Goal: Information Seeking & Learning: Learn about a topic

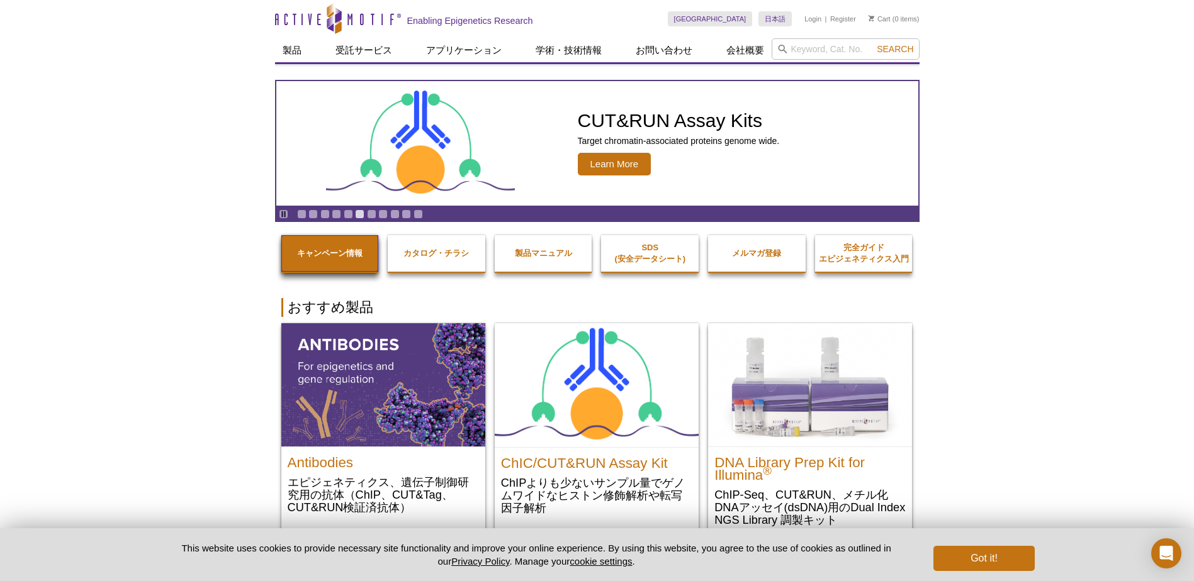
click at [352, 247] on link "キャンペーン情報" at bounding box center [330, 253] width 98 height 37
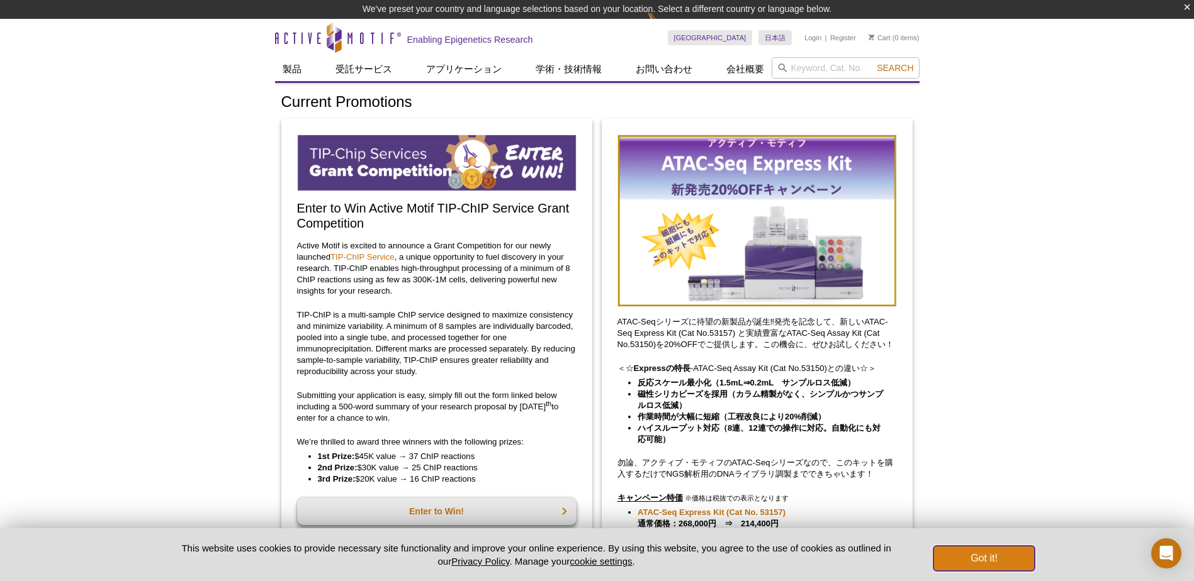
click at [978, 565] on button "Got it!" at bounding box center [983, 558] width 101 height 25
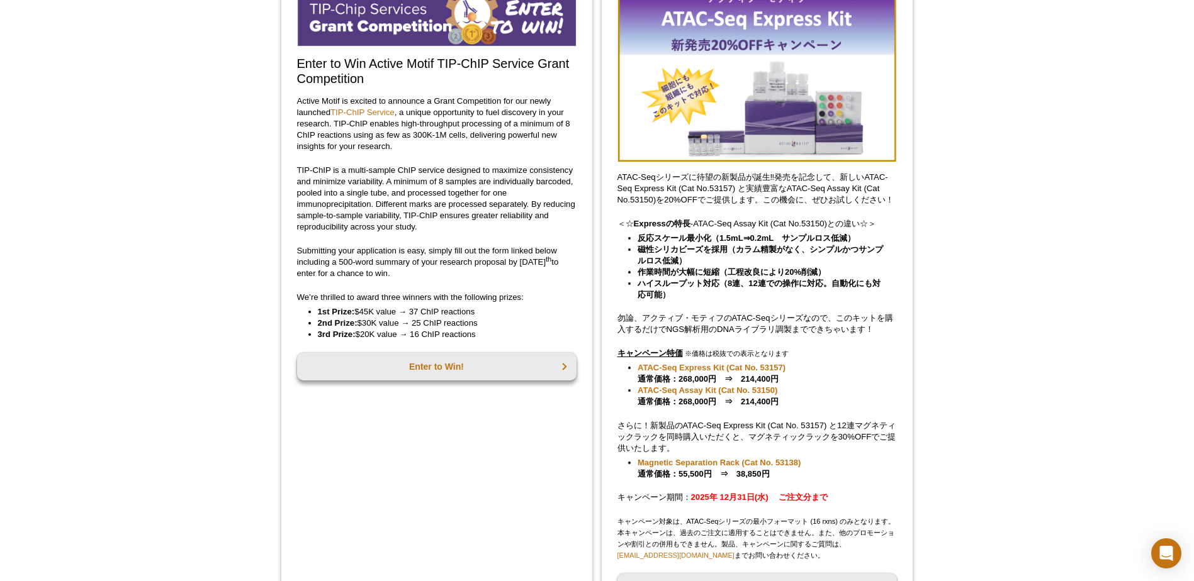
scroll to position [252, 0]
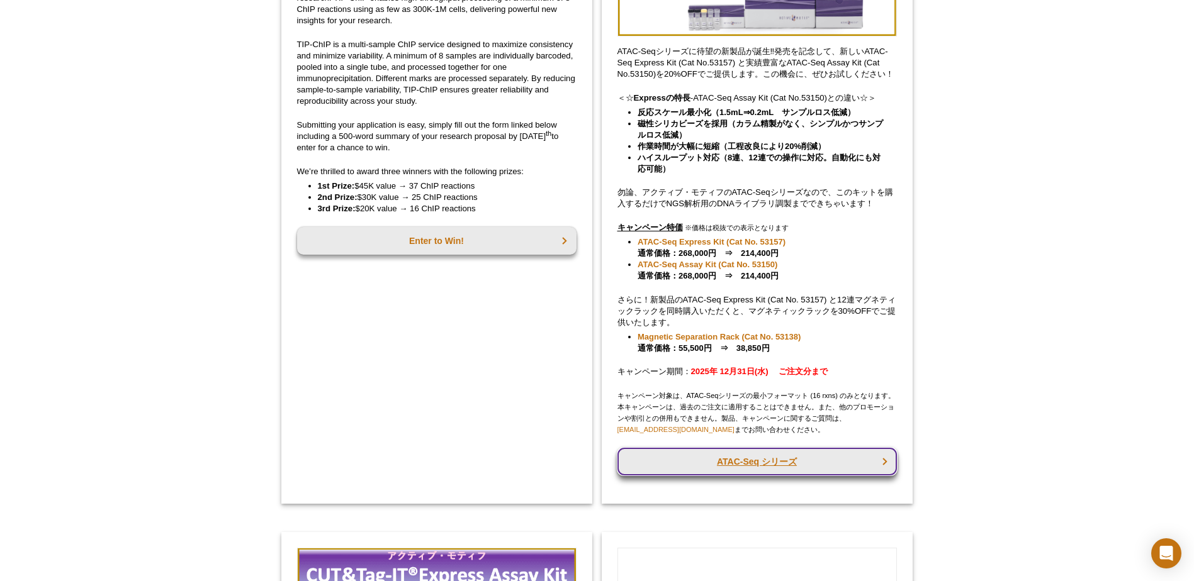
click at [807, 464] on link "ATAC-Seq シリーズ" at bounding box center [756, 462] width 279 height 28
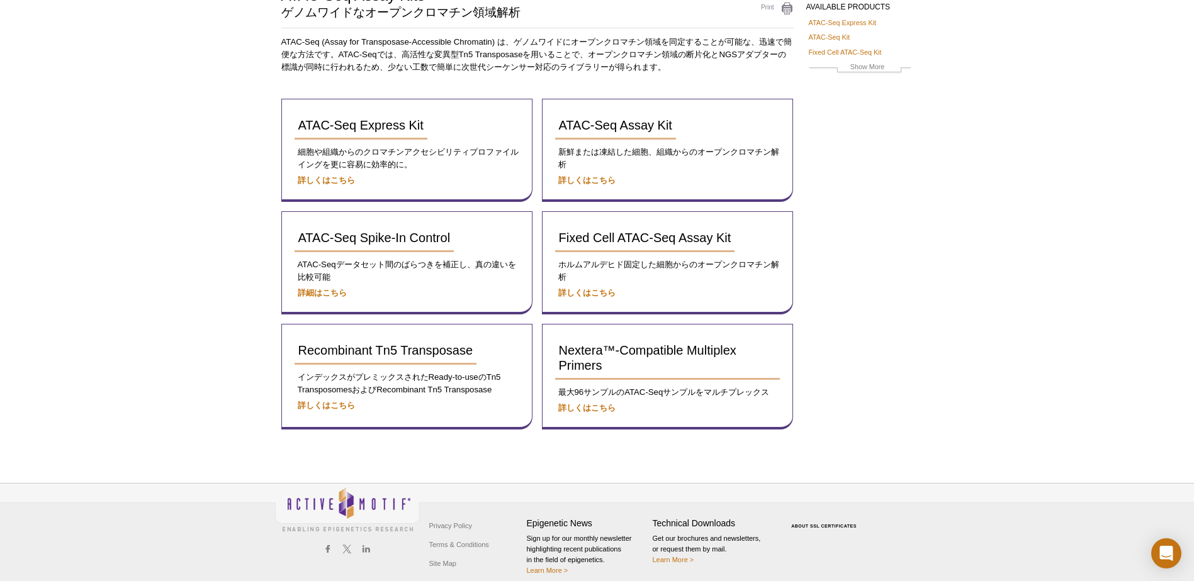
scroll to position [125, 0]
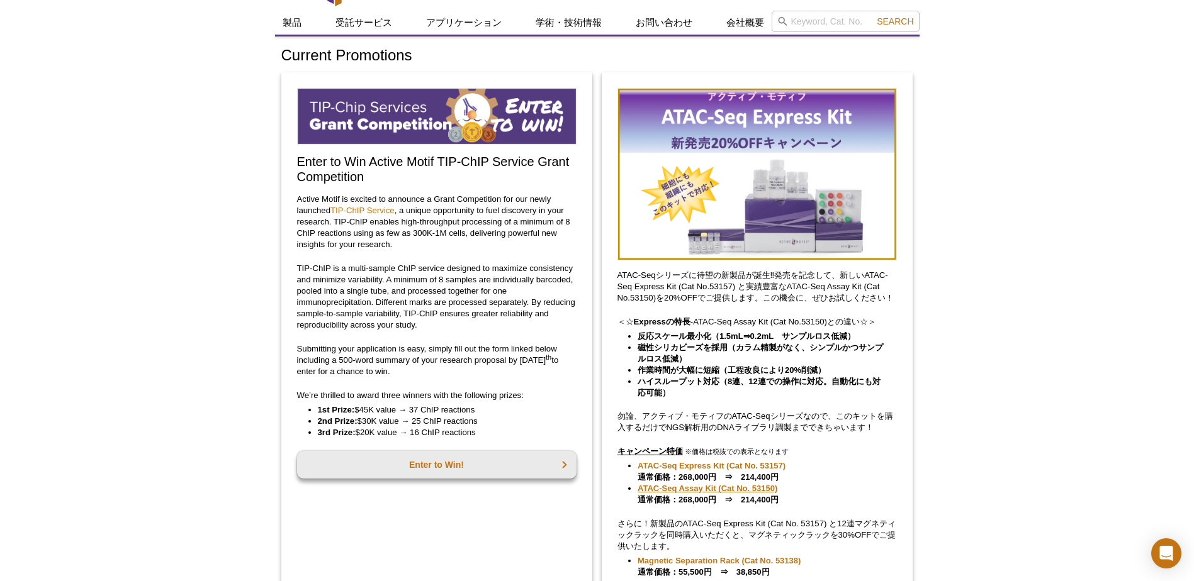
scroll to position [78, 0]
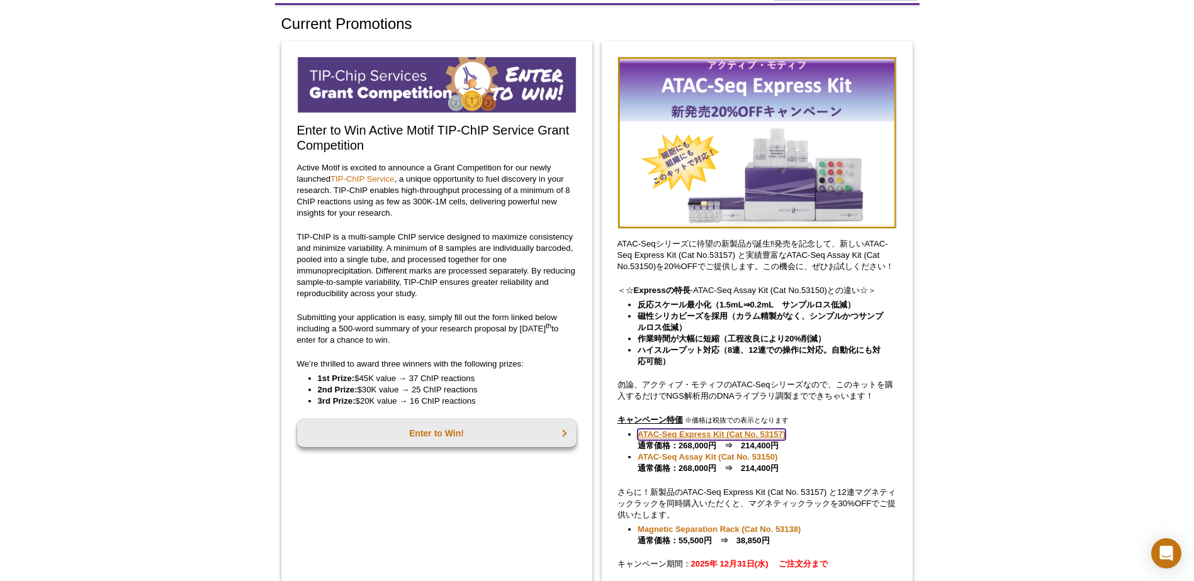
click at [680, 437] on link "ATAC-Seq Express Kit (Cat No. 53157)" at bounding box center [712, 434] width 148 height 11
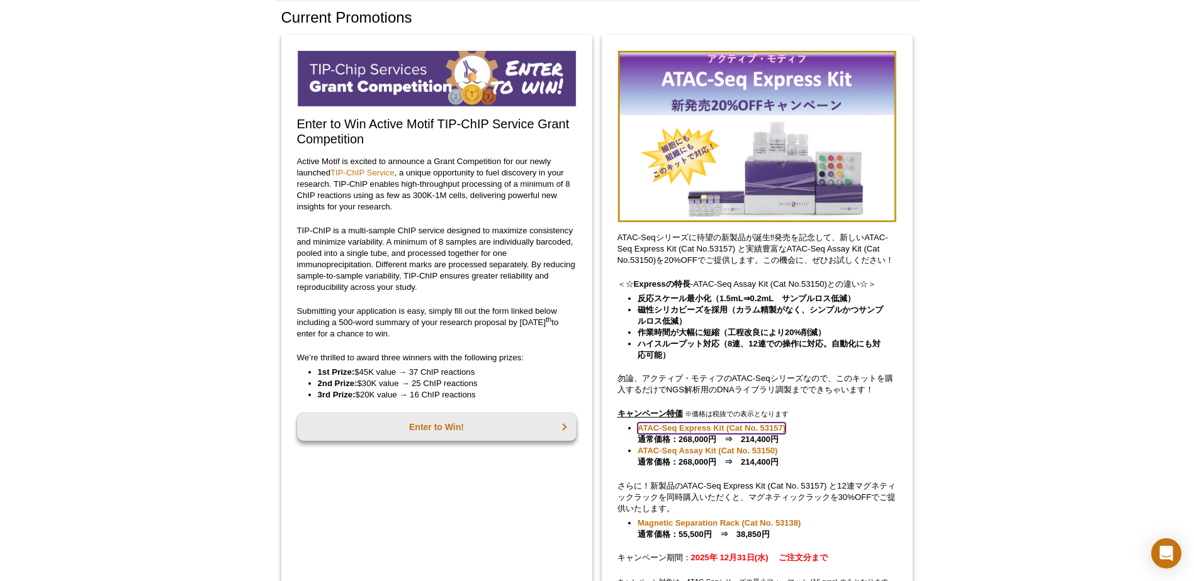
scroll to position [59, 0]
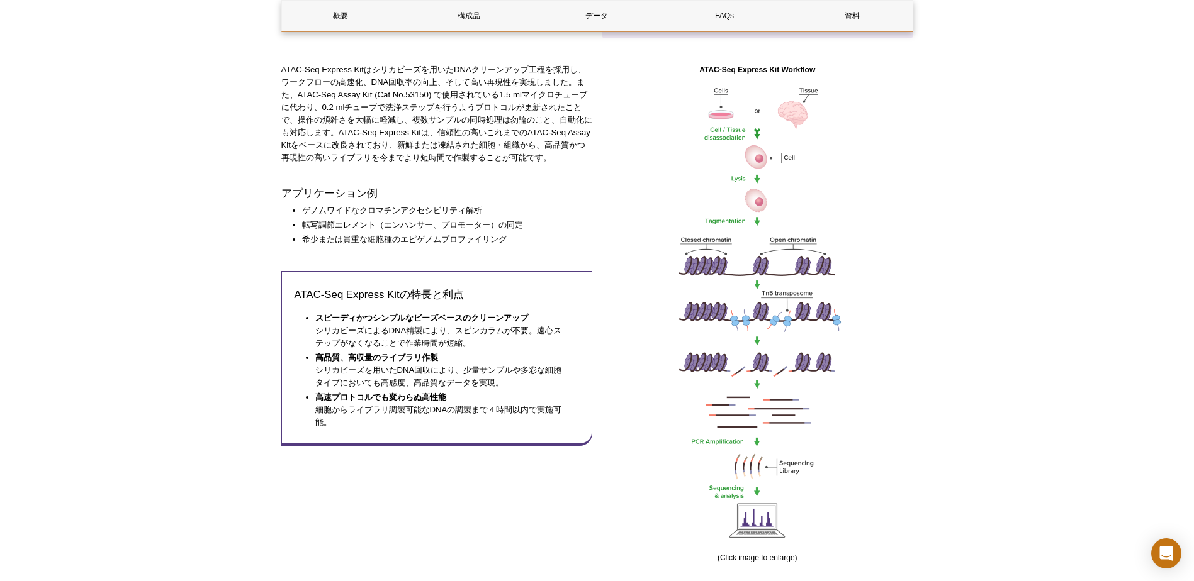
scroll to position [692, 0]
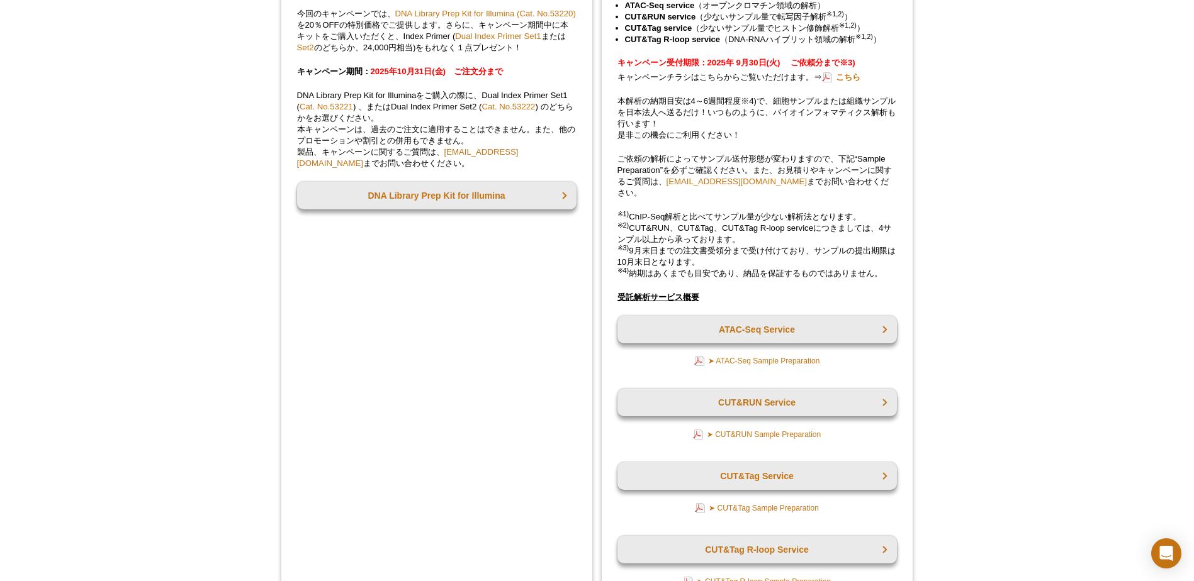
scroll to position [1751, 0]
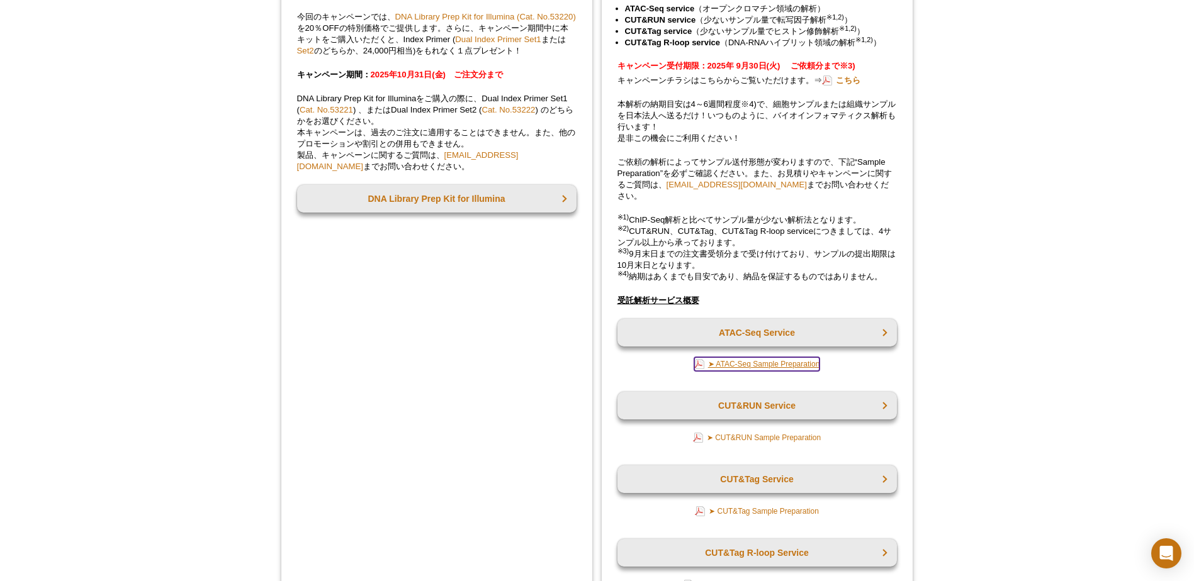
click at [802, 362] on link "➤ ATAC-Seq Sample Preparation" at bounding box center [757, 364] width 126 height 14
